Goal: Transaction & Acquisition: Purchase product/service

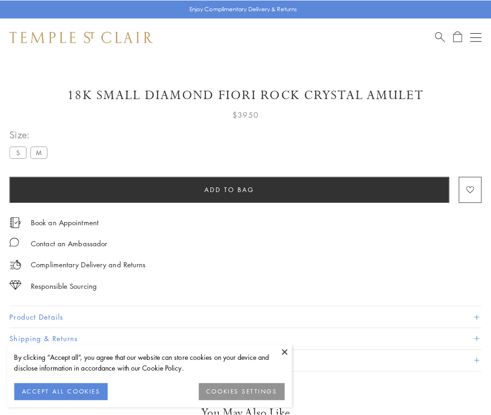
scroll to position [51, 0]
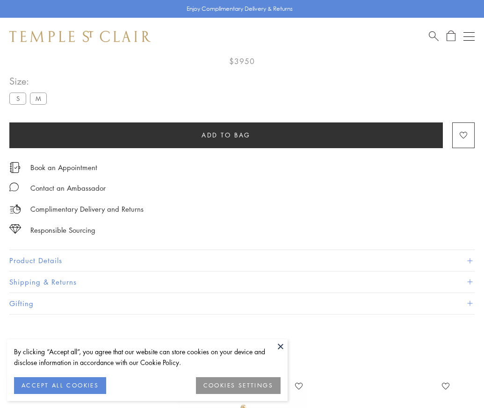
click at [226, 135] on span "Add to bag" at bounding box center [226, 135] width 49 height 10
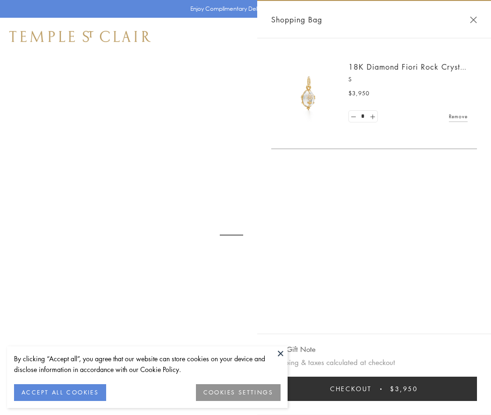
click at [374, 389] on button "Checkout $3,950" at bounding box center [374, 389] width 206 height 24
